Goal: Task Accomplishment & Management: Manage account settings

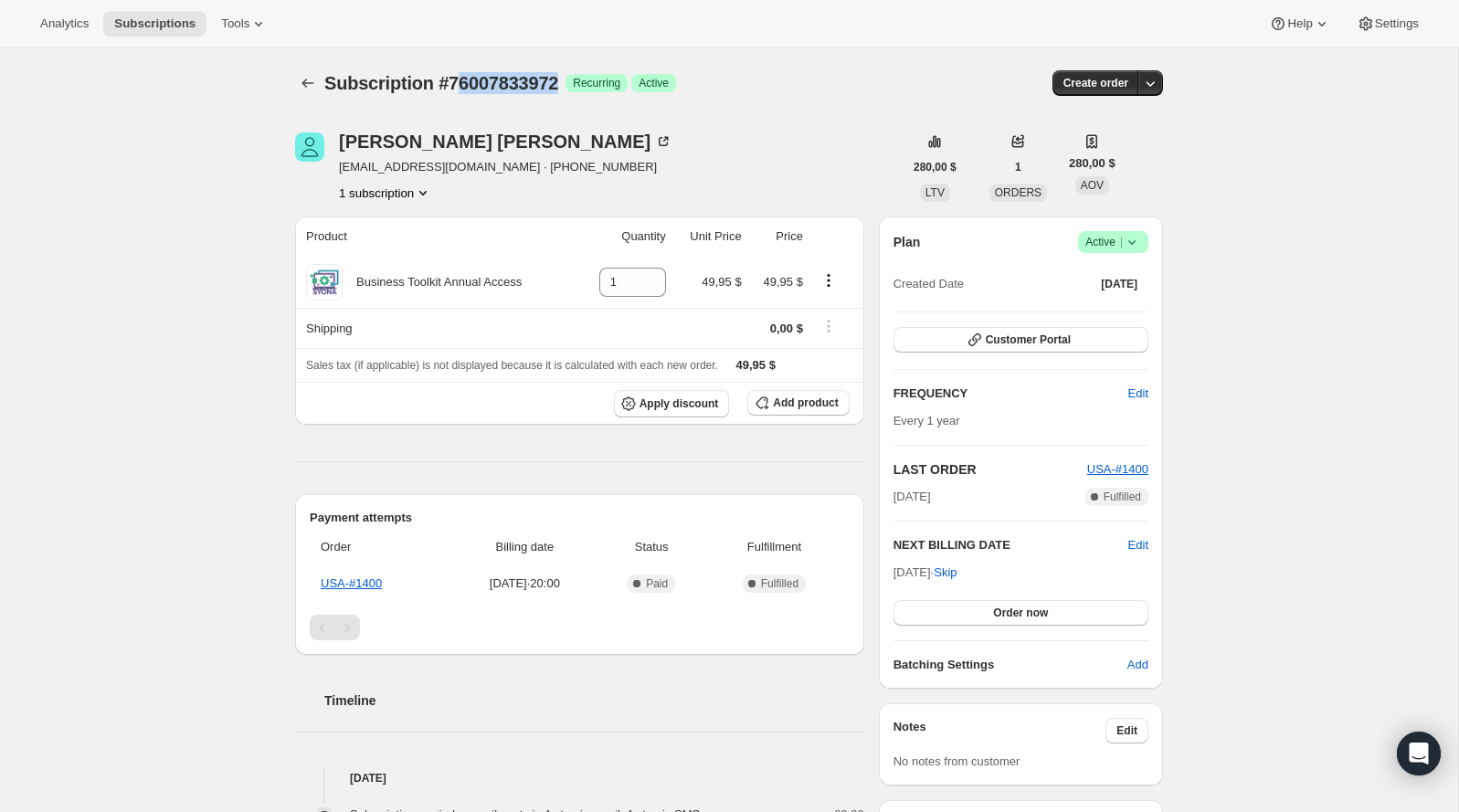
drag, startPoint x: 578, startPoint y: 86, endPoint x: 460, endPoint y: 78, distance: 118.3
click at [460, 78] on span "Subscription #76007833972" at bounding box center [441, 83] width 234 height 20
drag, startPoint x: 458, startPoint y: 78, endPoint x: 593, endPoint y: 82, distance: 135.1
click at [593, 82] on div "Subscription #76007833972 Logrado Recurring Logrado Active" at bounding box center [589, 83] width 529 height 26
click at [593, 82] on span "Recurring" at bounding box center [597, 83] width 48 height 15
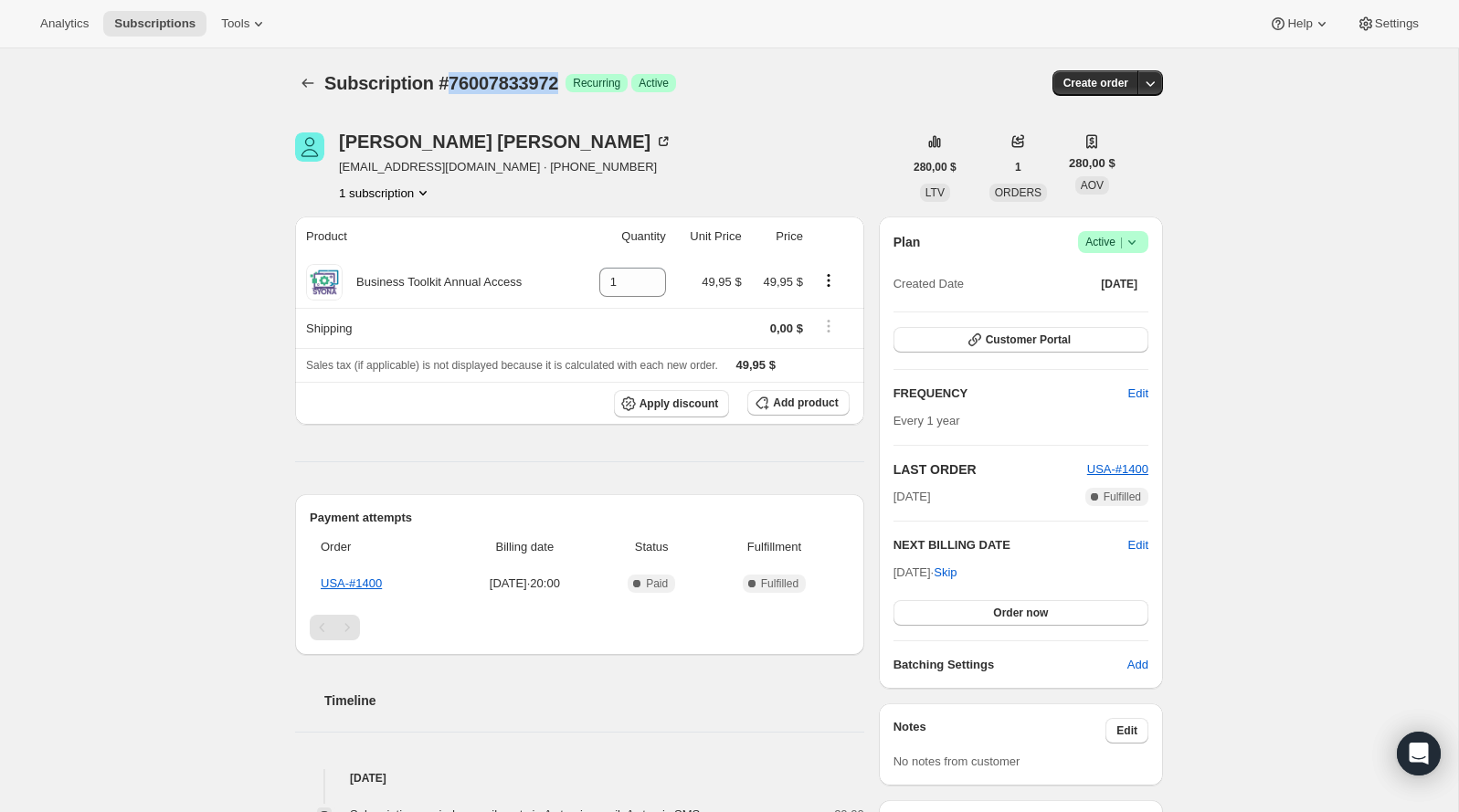
drag, startPoint x: 580, startPoint y: 84, endPoint x: 454, endPoint y: 90, distance: 126.1
click at [454, 90] on div "Subscription #76007833972 Logrado Recurring Logrado Active" at bounding box center [589, 83] width 529 height 26
click at [1130, 241] on icon at bounding box center [1131, 242] width 7 height 5
click at [1086, 283] on span "Pause subscription" at bounding box center [1105, 277] width 101 height 14
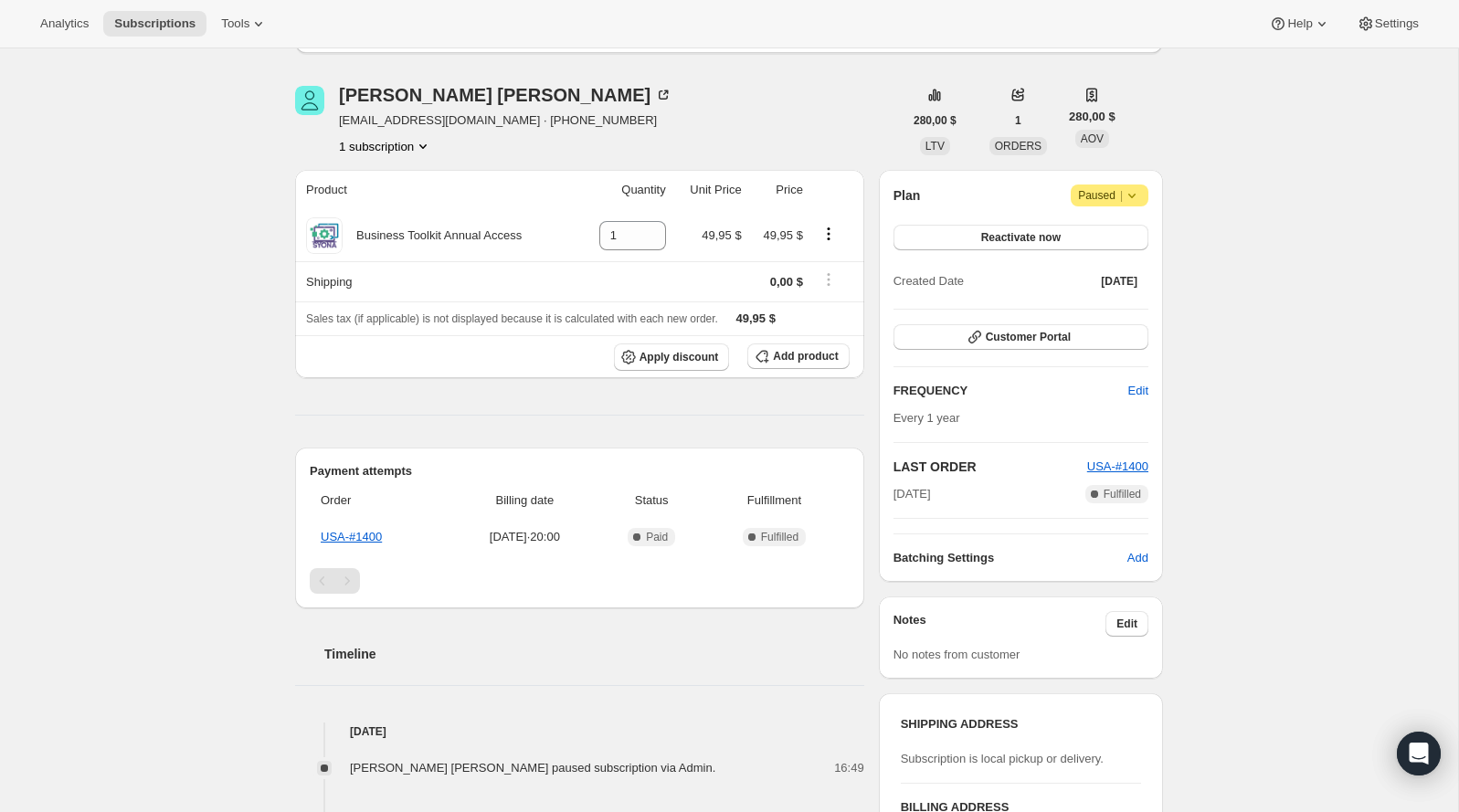
scroll to position [244, 0]
